Goal: Task Accomplishment & Management: Complete application form

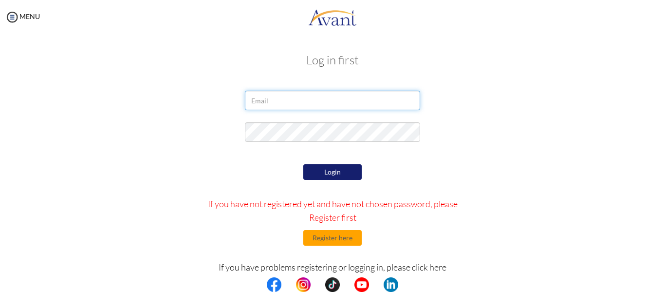
click at [264, 102] on input "email" at bounding box center [332, 100] width 175 height 19
type input "[EMAIL_ADDRESS][DOMAIN_NAME]"
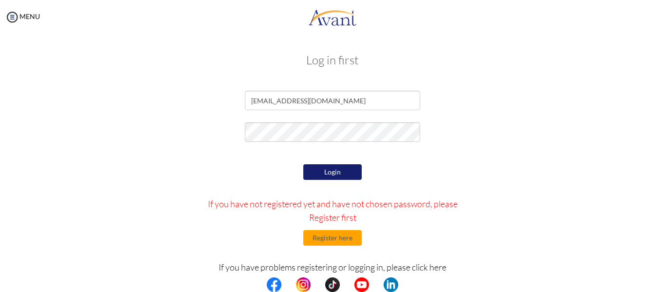
click at [343, 171] on button "Login" at bounding box center [332, 172] width 58 height 16
click at [325, 238] on button "Register here" at bounding box center [332, 238] width 58 height 16
click at [332, 167] on button "Login" at bounding box center [332, 172] width 58 height 16
click at [337, 243] on button "Register here" at bounding box center [332, 238] width 58 height 16
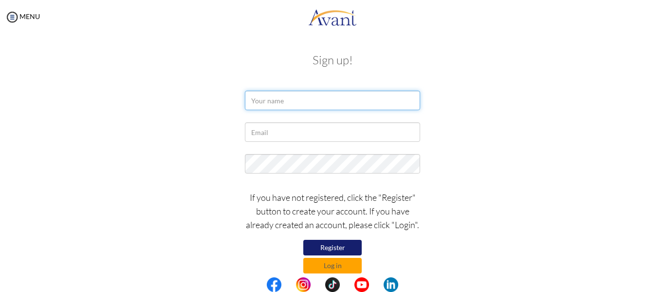
click at [293, 98] on input "text" at bounding box center [332, 100] width 175 height 19
type input "[PERSON_NAME]"
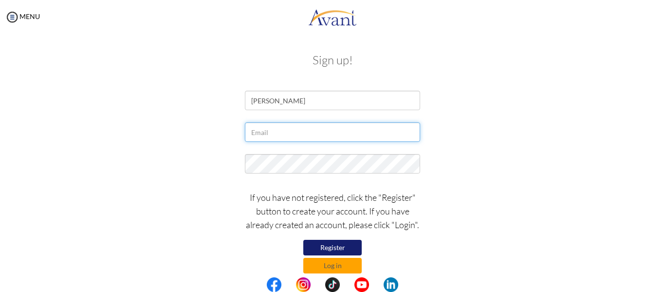
click at [297, 131] on input "text" at bounding box center [332, 131] width 175 height 19
type input "[EMAIL_ADDRESS][DOMAIN_NAME]"
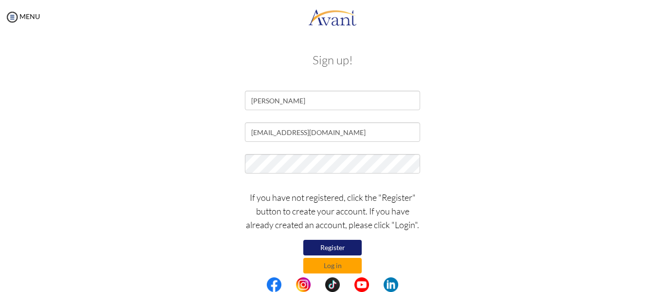
click at [497, 163] on div at bounding box center [333, 166] width 570 height 24
click at [329, 247] on button "Register" at bounding box center [332, 248] width 58 height 16
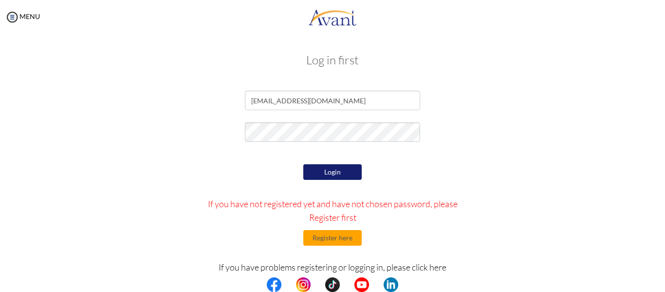
click at [338, 173] on button "Login" at bounding box center [332, 172] width 58 height 16
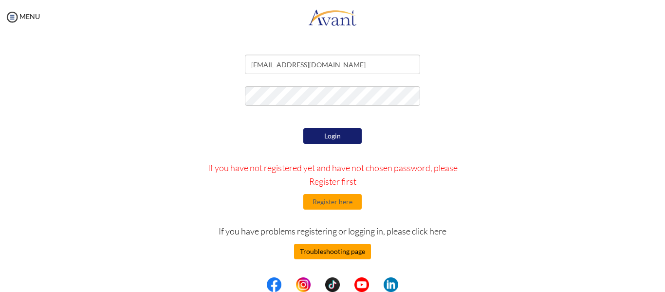
scroll to position [36, 0]
click at [348, 251] on button "Troubleshooting page" at bounding box center [332, 251] width 77 height 16
click at [351, 247] on button "Troubleshooting page" at bounding box center [332, 251] width 77 height 16
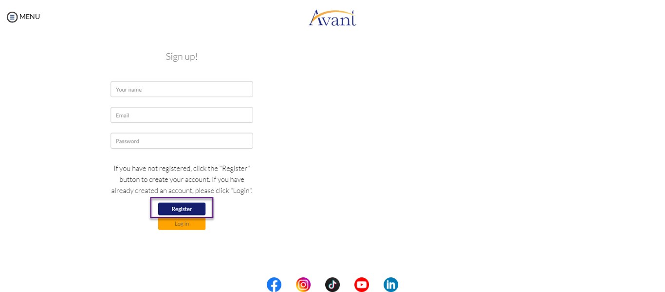
scroll to position [0, 0]
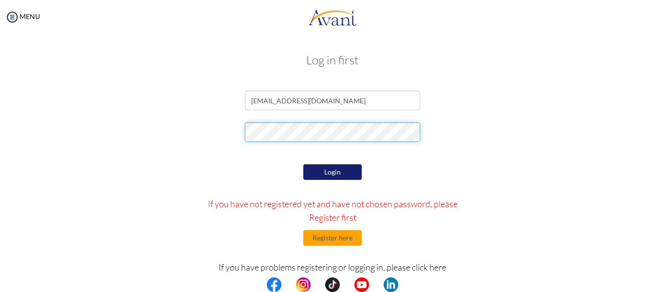
click at [180, 138] on div at bounding box center [333, 134] width 570 height 24
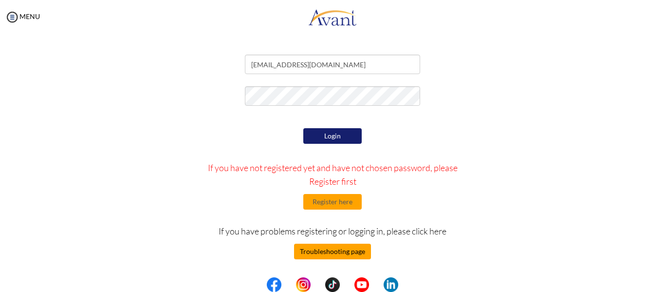
click at [345, 253] on button "Troubleshooting page" at bounding box center [332, 251] width 77 height 16
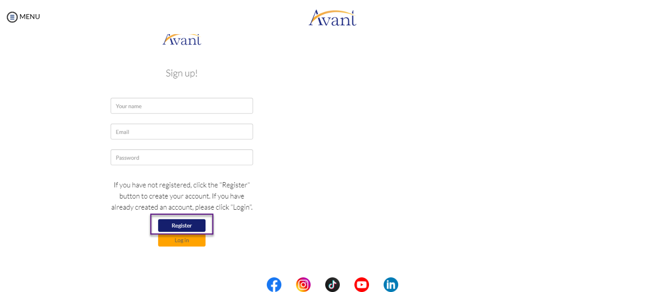
scroll to position [211, 0]
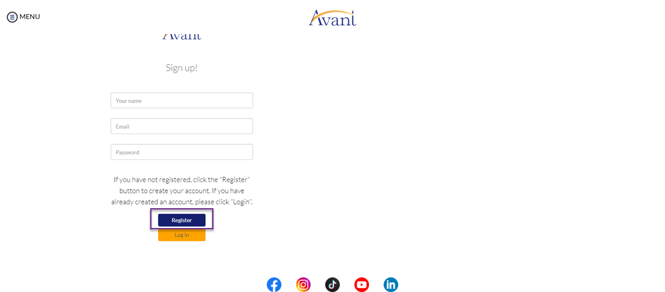
click at [169, 96] on img at bounding box center [182, 138] width 158 height 230
click at [181, 223] on img at bounding box center [182, 138] width 158 height 230
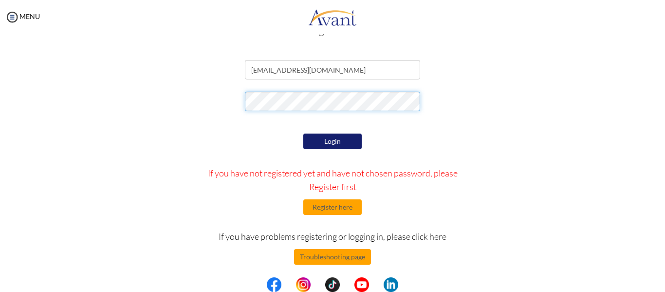
scroll to position [36, 0]
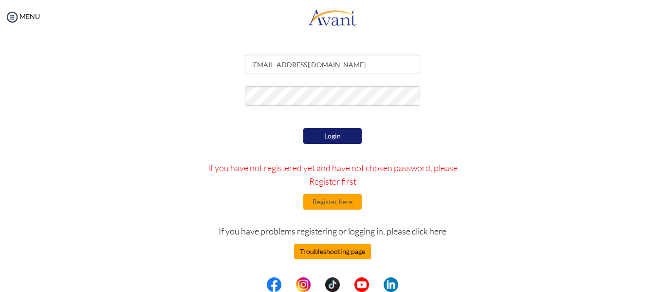
click at [342, 244] on button "Troubleshooting page" at bounding box center [332, 251] width 77 height 16
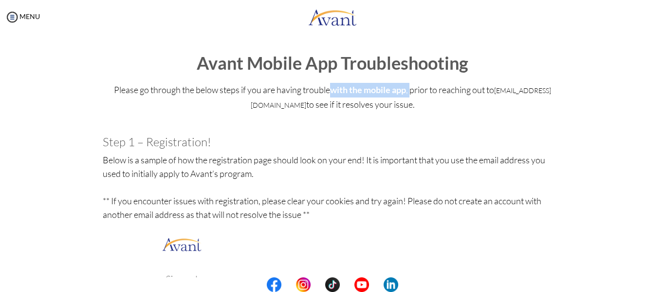
drag, startPoint x: 355, startPoint y: 86, endPoint x: 436, endPoint y: 92, distance: 81.5
click at [436, 92] on p "Please go through the below steps if you are having trouble with the mobile app…" at bounding box center [333, 104] width 460 height 43
click at [172, 138] on h3 "Step 1 – Registration!" at bounding box center [333, 141] width 460 height 13
click at [344, 121] on p "Please go through the below steps if you are having trouble with the mobile app…" at bounding box center [333, 104] width 460 height 43
